Goal: Task Accomplishment & Management: Complete application form

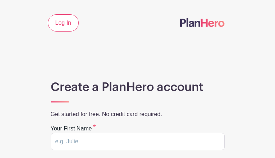
type input "sVqozethcp"
type input "DzvVbTwktgosZbmd"
type input "jfischetti06@gmail.com"
